Goal: Check status: Check status

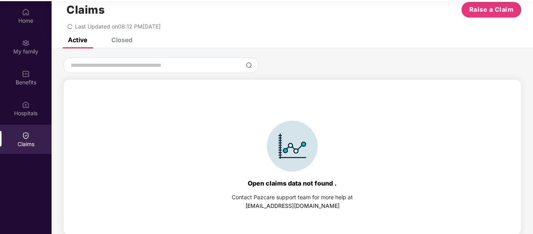
scroll to position [44, 0]
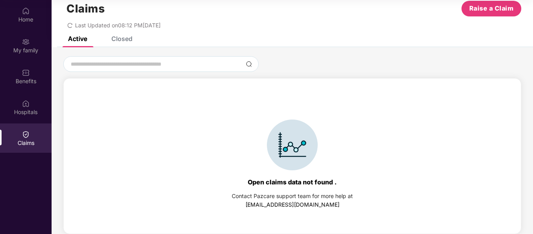
click at [121, 39] on div "Closed" at bounding box center [121, 39] width 21 height 8
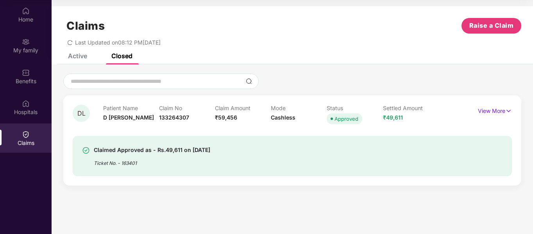
scroll to position [0, 0]
click at [502, 112] on p "View More" at bounding box center [495, 110] width 34 height 11
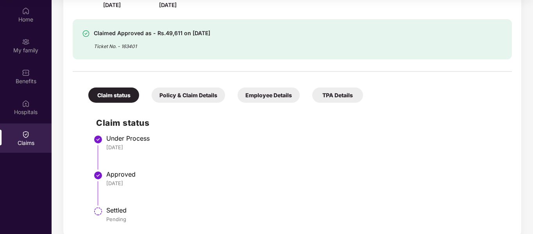
scroll to position [153, 0]
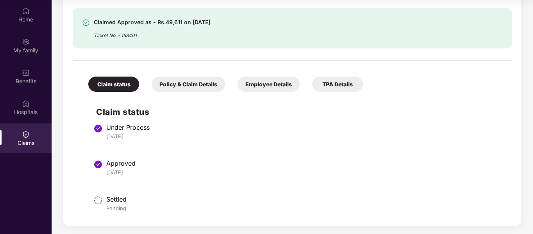
click at [196, 83] on div "Policy & Claim Details" at bounding box center [188, 84] width 73 height 15
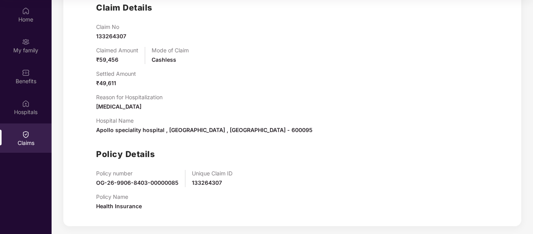
scroll to position [218, 0]
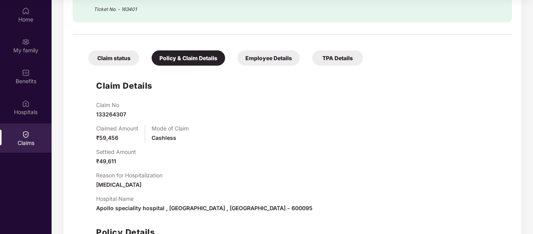
click at [272, 62] on div "Employee Details" at bounding box center [269, 57] width 62 height 15
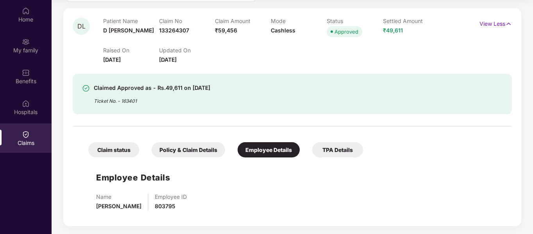
scroll to position [87, 0]
click at [335, 150] on div "TPA Details" at bounding box center [337, 149] width 51 height 15
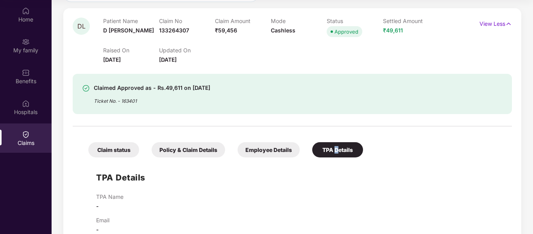
scroll to position [104, 0]
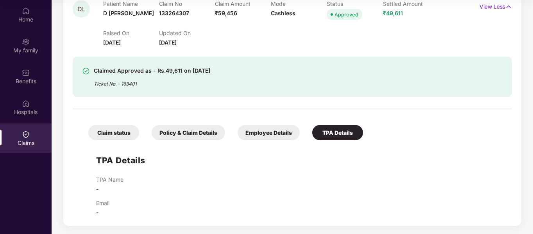
click at [127, 132] on div "Claim status" at bounding box center [113, 132] width 51 height 15
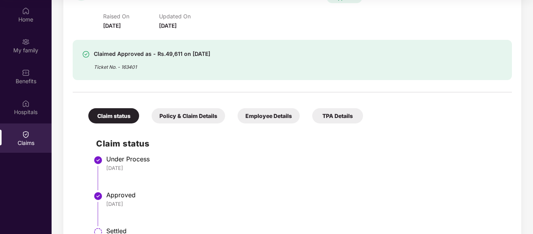
scroll to position [75, 0]
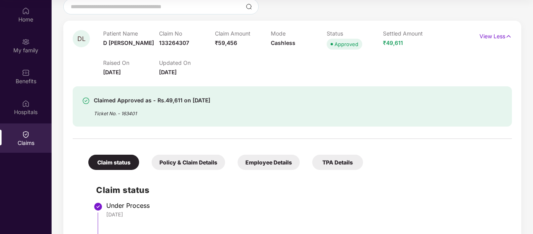
click at [214, 163] on div "Policy & Claim Details" at bounding box center [188, 162] width 73 height 15
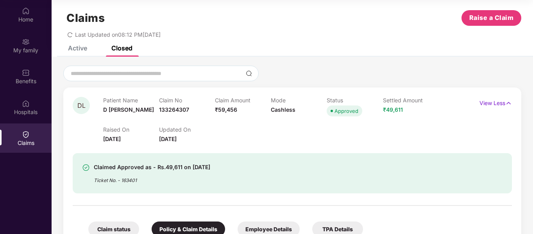
scroll to position [0, 0]
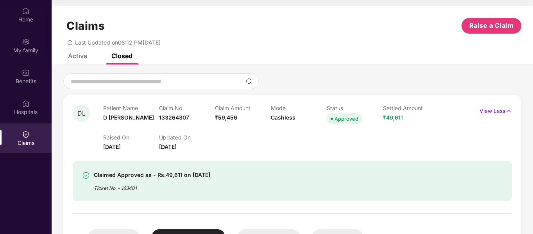
click at [82, 56] on div "Active" at bounding box center [77, 56] width 19 height 8
